Goal: Find specific page/section: Find specific page/section

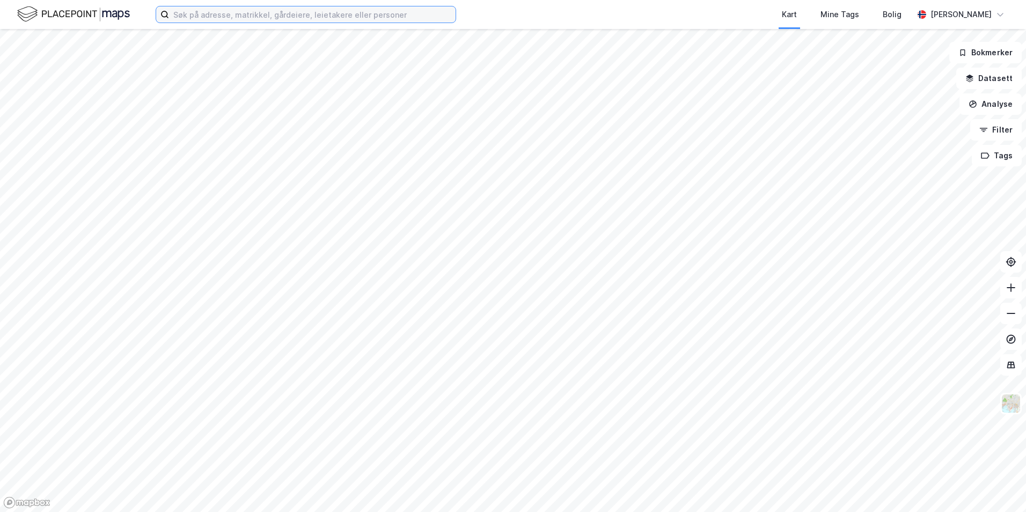
click at [208, 15] on input at bounding box center [312, 14] width 287 height 16
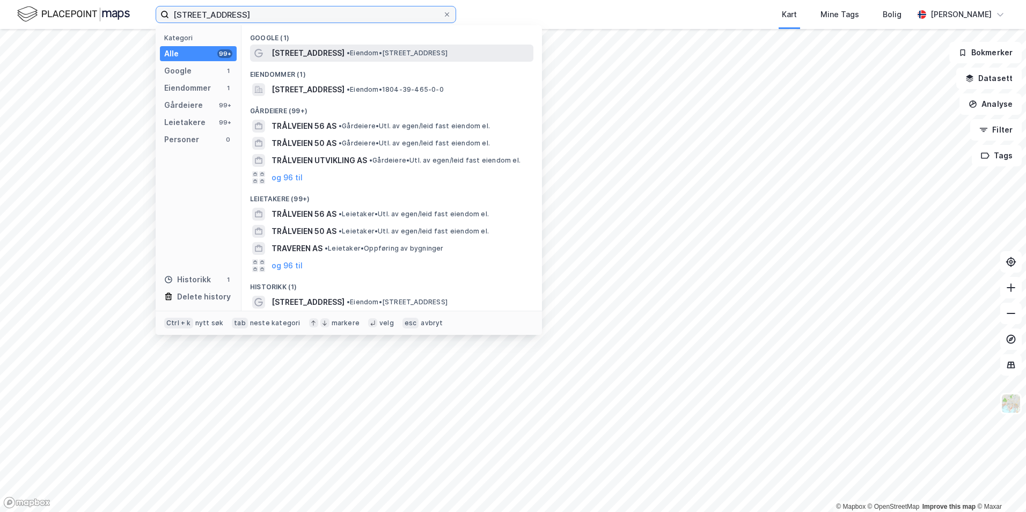
type input "[STREET_ADDRESS]"
click at [347, 54] on span "• Eiendom • [STREET_ADDRESS]" at bounding box center [397, 53] width 101 height 9
